Goal: Task Accomplishment & Management: Use online tool/utility

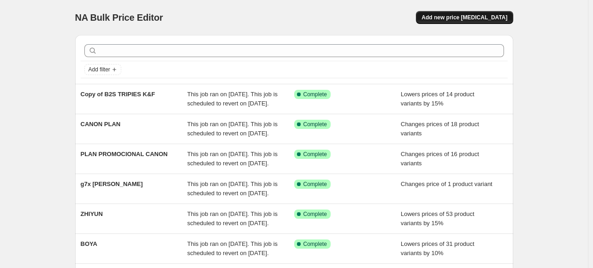
click at [461, 24] on button "Add new price [MEDICAL_DATA]" at bounding box center [464, 17] width 97 height 13
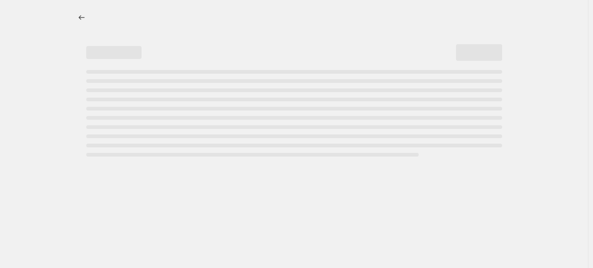
select select "percentage"
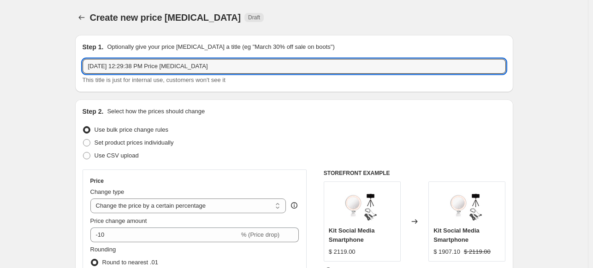
drag, startPoint x: 215, startPoint y: 66, endPoint x: -42, endPoint y: 101, distance: 259.8
click at [0, 101] on html "Home Settings Plans Skip to content Create new price [MEDICAL_DATA]. This page …" at bounding box center [296, 134] width 593 height 268
type input "r"
type input "RF 50 MM 1.8"
click at [164, 149] on div "Use CSV upload" at bounding box center [294, 155] width 423 height 13
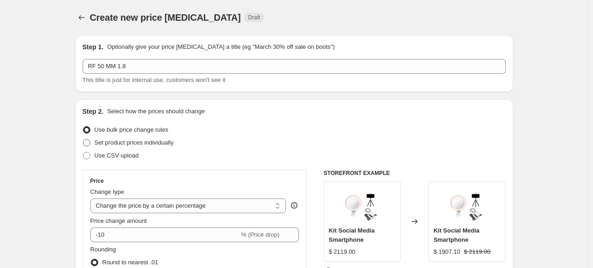
click at [164, 146] on span "Set product prices individually" at bounding box center [134, 142] width 79 height 7
click at [83, 140] on input "Set product prices individually" at bounding box center [83, 139] width 0 height 0
radio input "true"
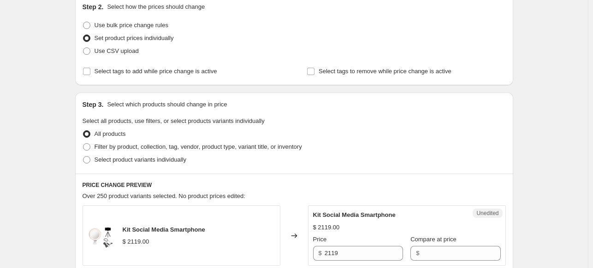
scroll to position [138, 0]
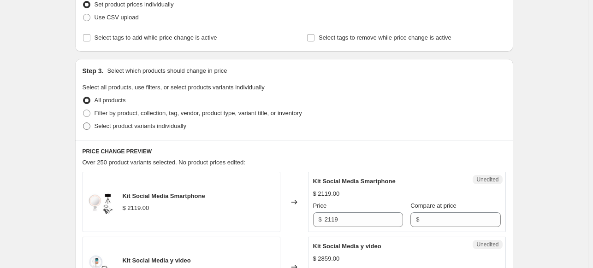
click at [177, 130] on span "Select product variants individually" at bounding box center [141, 126] width 92 height 7
click at [83, 123] on input "Select product variants individually" at bounding box center [83, 123] width 0 height 0
radio input "true"
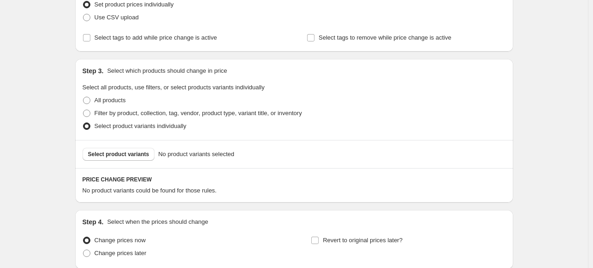
scroll to position [184, 0]
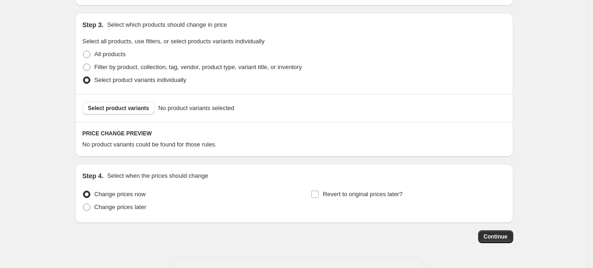
click at [134, 115] on div "Select product variants No product variants selected" at bounding box center [294, 108] width 438 height 28
click at [137, 110] on span "Select product variants" at bounding box center [118, 108] width 61 height 7
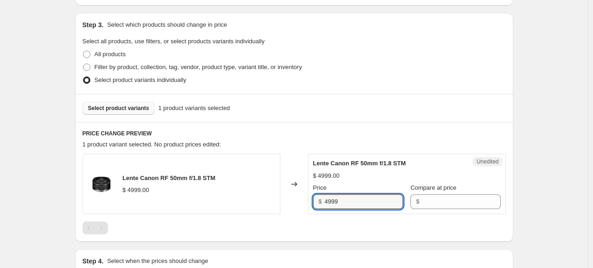
drag, startPoint x: 378, startPoint y: 203, endPoint x: 310, endPoint y: 206, distance: 68.3
click at [310, 206] on div "Unedited Lente Canon RF 50mm f/1.8 STM $ 4999.00 Price $ 4999 Compare at price $" at bounding box center [407, 184] width 198 height 60
type input "4603.37"
click at [433, 193] on div "Compare at price $" at bounding box center [456, 197] width 90 height 26
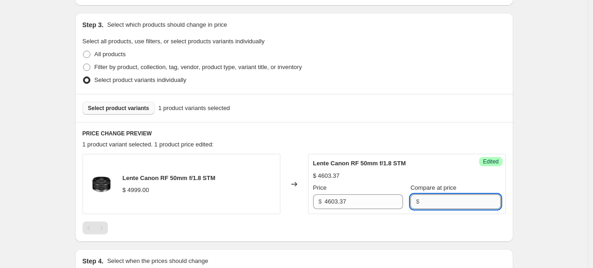
click at [428, 200] on input "Compare at price" at bounding box center [461, 202] width 78 height 15
type input "4999"
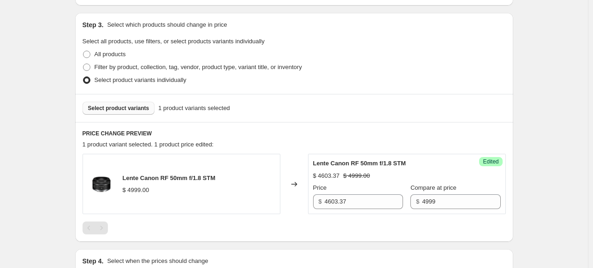
click at [527, 179] on div "Create new price [MEDICAL_DATA]. This page is ready Create new price [MEDICAL_D…" at bounding box center [294, 101] width 588 height 570
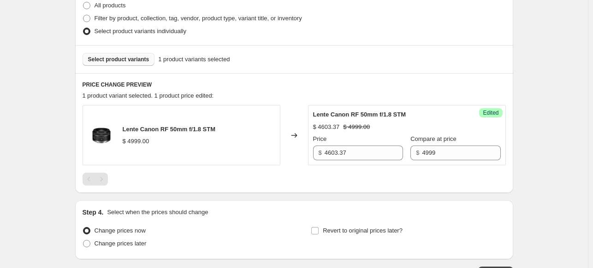
scroll to position [301, 0]
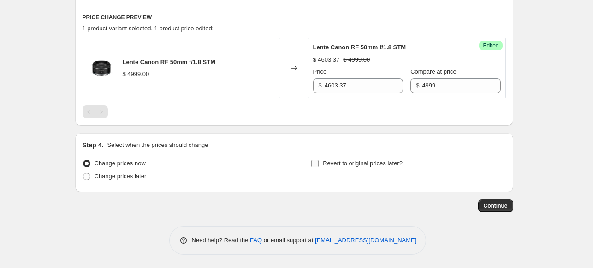
drag, startPoint x: 320, startPoint y: 162, endPoint x: 322, endPoint y: 167, distance: 5.0
click at [319, 163] on input "Revert to original prices later?" at bounding box center [314, 163] width 7 height 7
checkbox input "true"
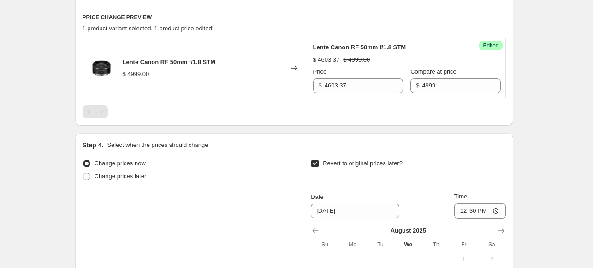
drag, startPoint x: 497, startPoint y: 229, endPoint x: 489, endPoint y: 227, distance: 7.6
click at [497, 229] on button "Show next month, September 2025" at bounding box center [501, 231] width 13 height 13
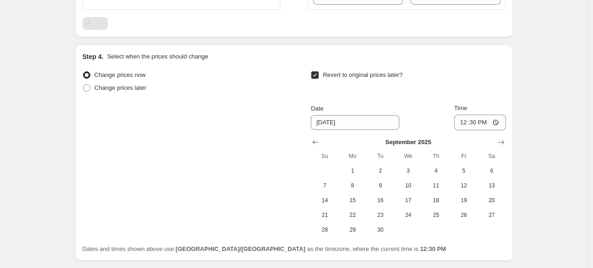
scroll to position [393, 0]
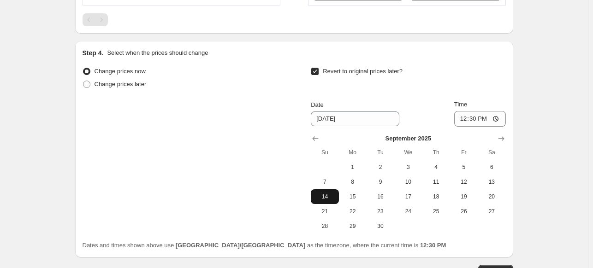
click at [329, 201] on button "14" at bounding box center [325, 197] width 28 height 15
type input "[DATE]"
click at [463, 117] on input "12:30" at bounding box center [480, 119] width 52 height 16
type input "23:59"
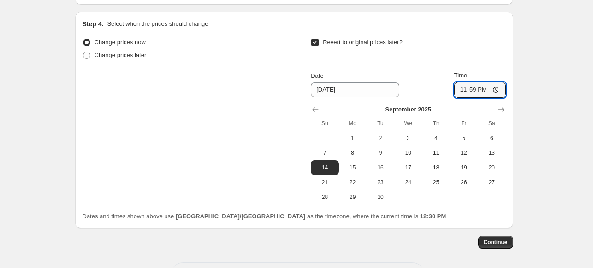
scroll to position [458, 0]
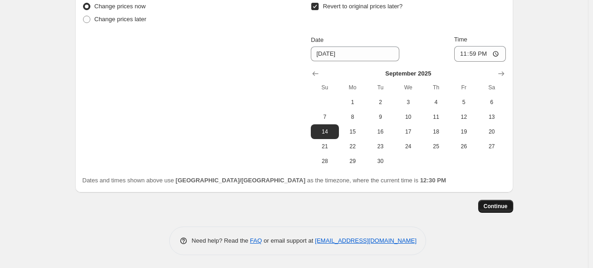
click at [502, 206] on span "Continue" at bounding box center [496, 206] width 24 height 7
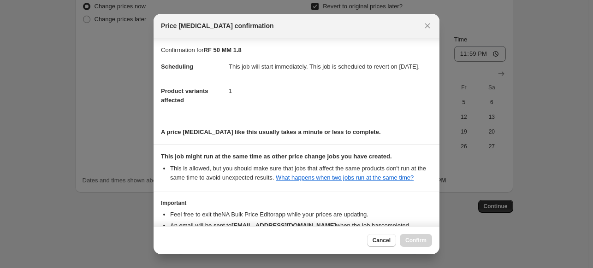
scroll to position [70, 0]
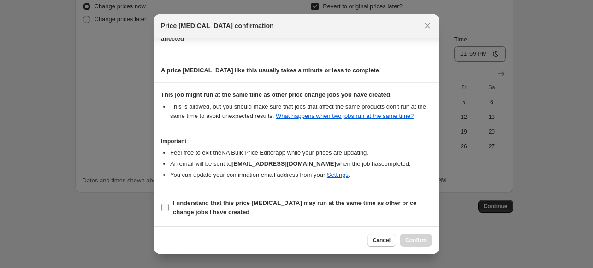
drag, startPoint x: 167, startPoint y: 206, endPoint x: 245, endPoint y: 218, distance: 78.3
click at [168, 206] on input "I understand that this price [MEDICAL_DATA] may run at the same time as other p…" at bounding box center [164, 207] width 7 height 7
checkbox input "true"
click at [413, 248] on div "Cancel Confirm" at bounding box center [297, 240] width 286 height 28
click at [414, 246] on button "Confirm" at bounding box center [416, 240] width 32 height 13
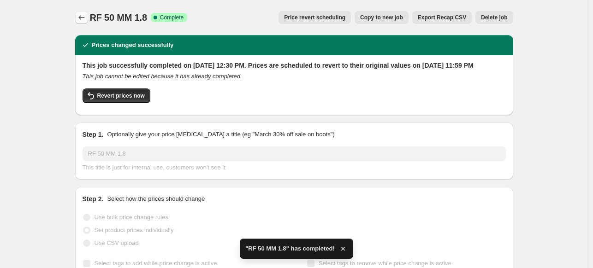
click at [80, 19] on icon "Price change jobs" at bounding box center [81, 17] width 9 height 9
